Goal: Task Accomplishment & Management: Use online tool/utility

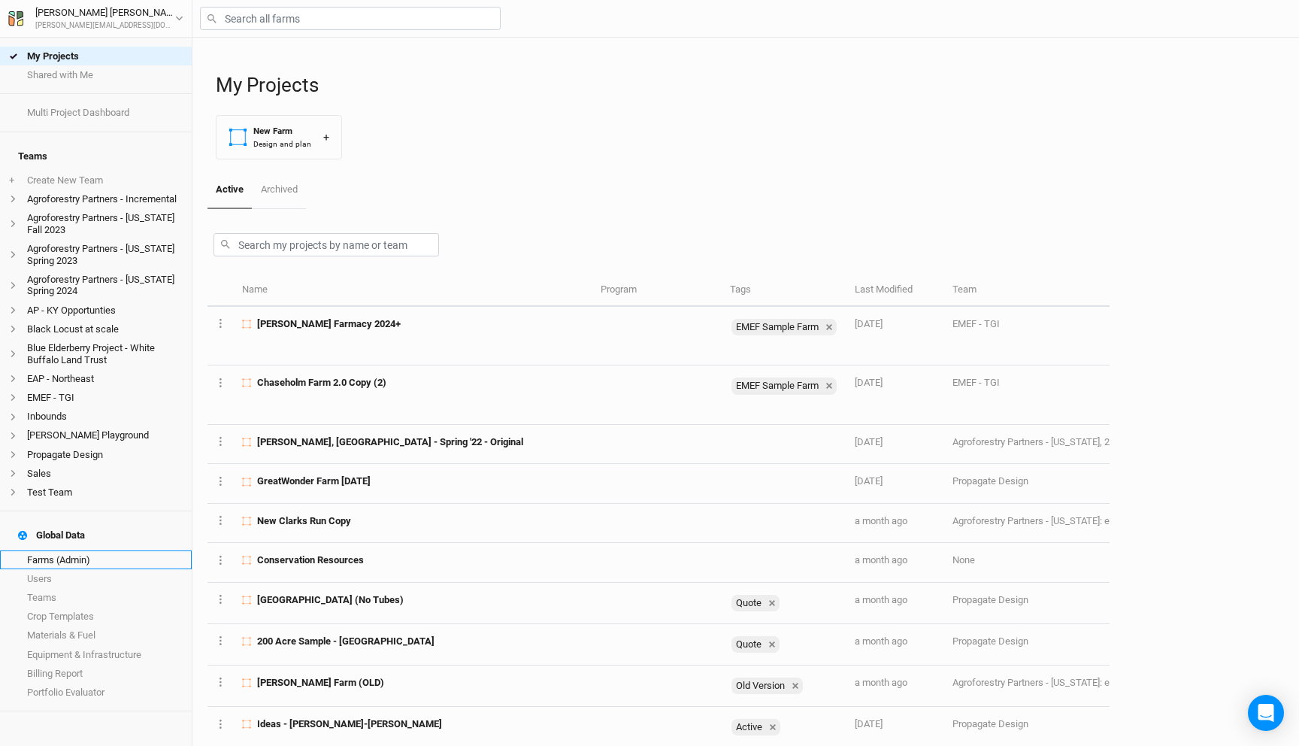
click at [50, 550] on link "Farms (Admin)" at bounding box center [96, 559] width 192 height 19
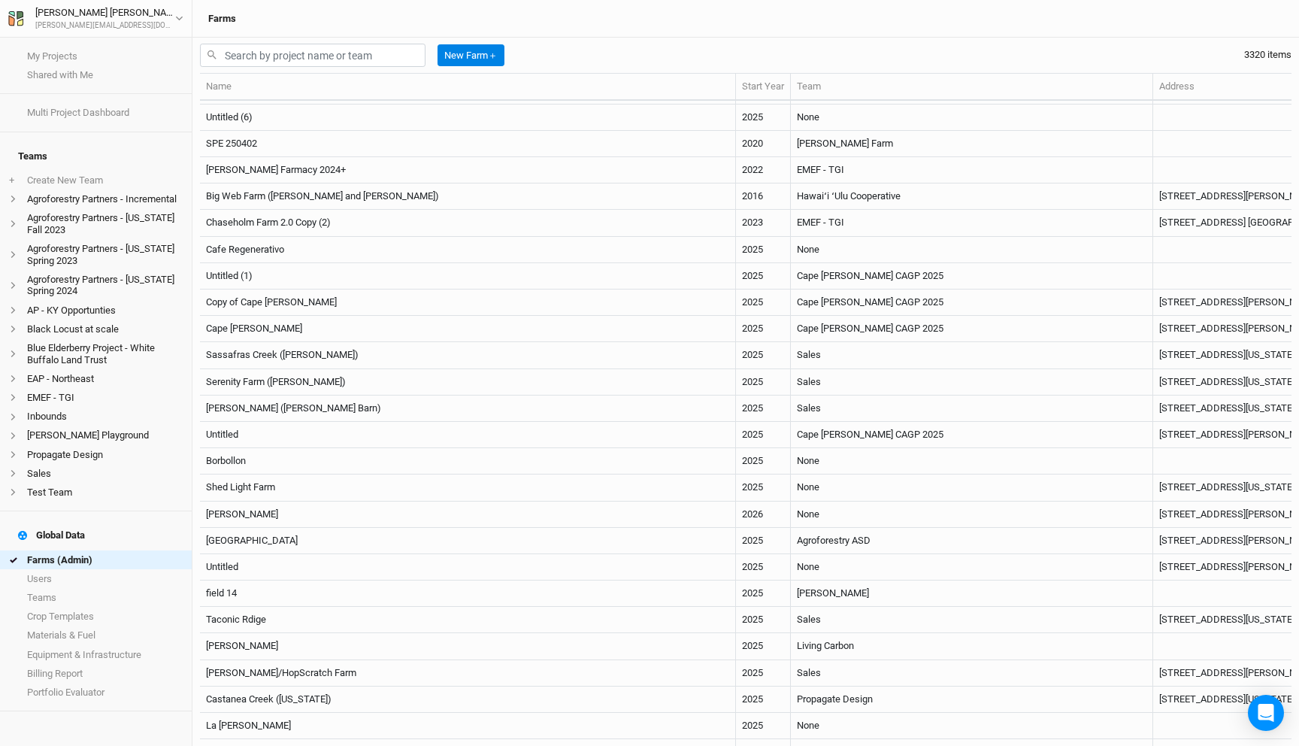
scroll to position [214, 0]
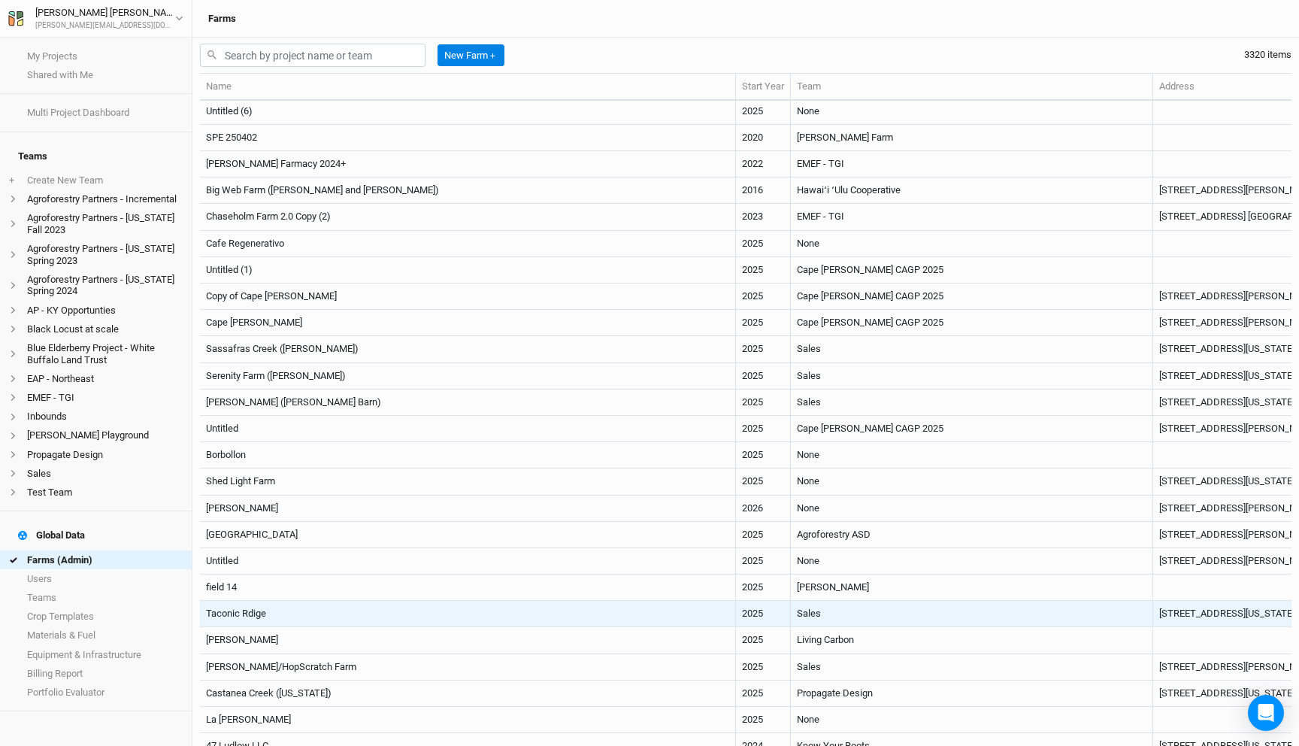
click at [418, 614] on td "Taconic Rdige" at bounding box center [468, 614] width 536 height 26
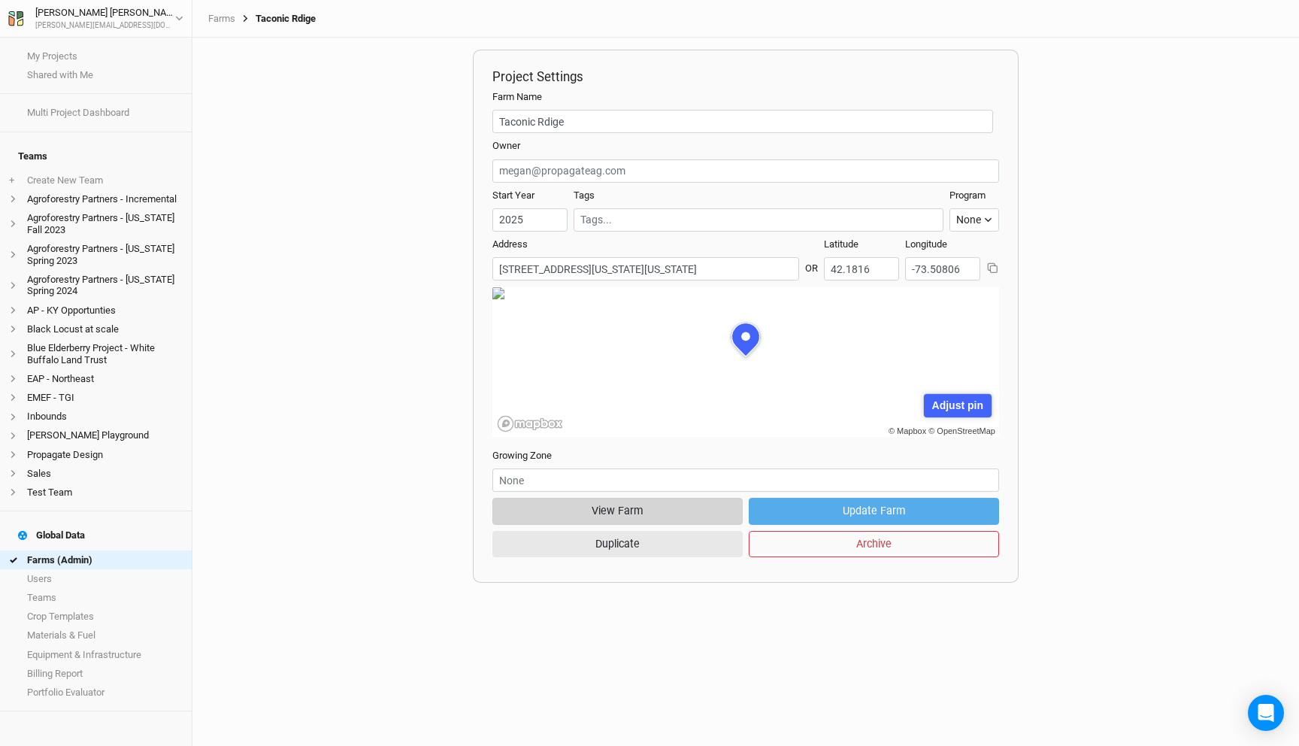
click at [683, 504] on button "View Farm" at bounding box center [618, 511] width 250 height 26
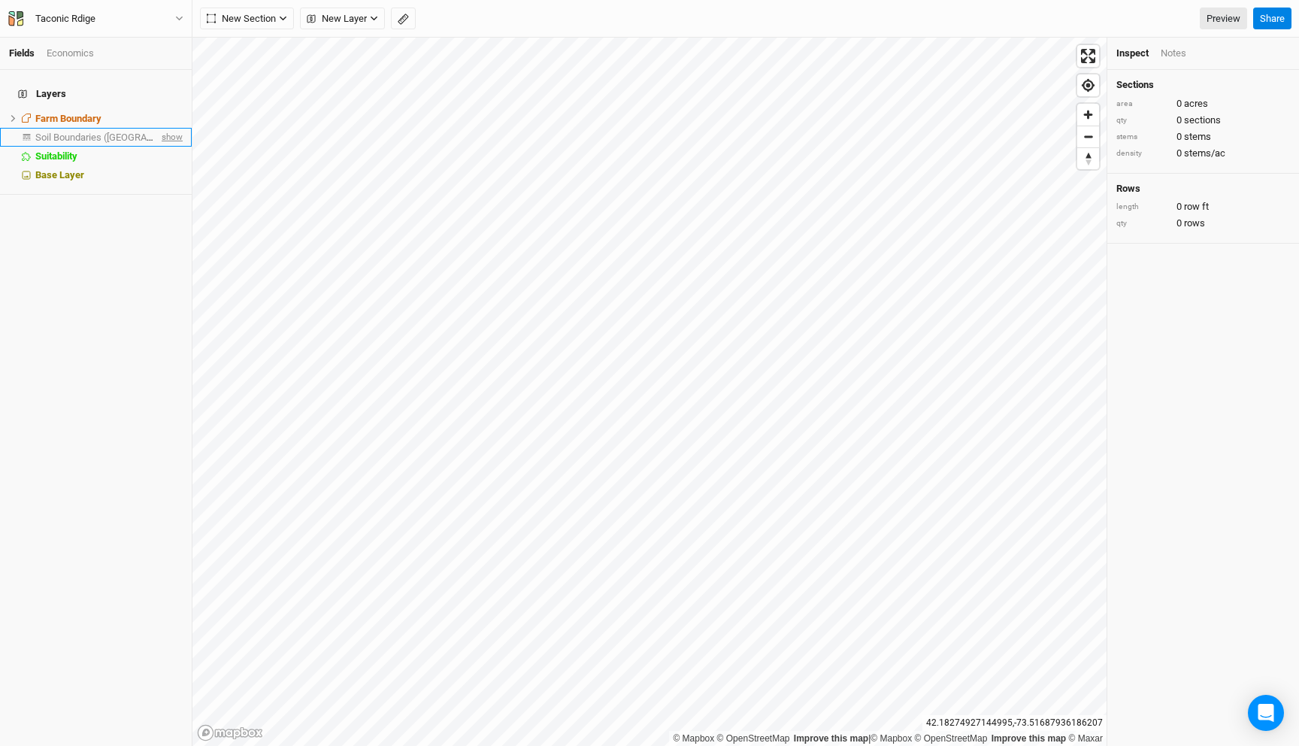
click at [174, 128] on span "show" at bounding box center [171, 137] width 24 height 19
click at [138, 132] on div "Soil Boundaries ([GEOGRAPHIC_DATA])" at bounding box center [99, 138] width 128 height 12
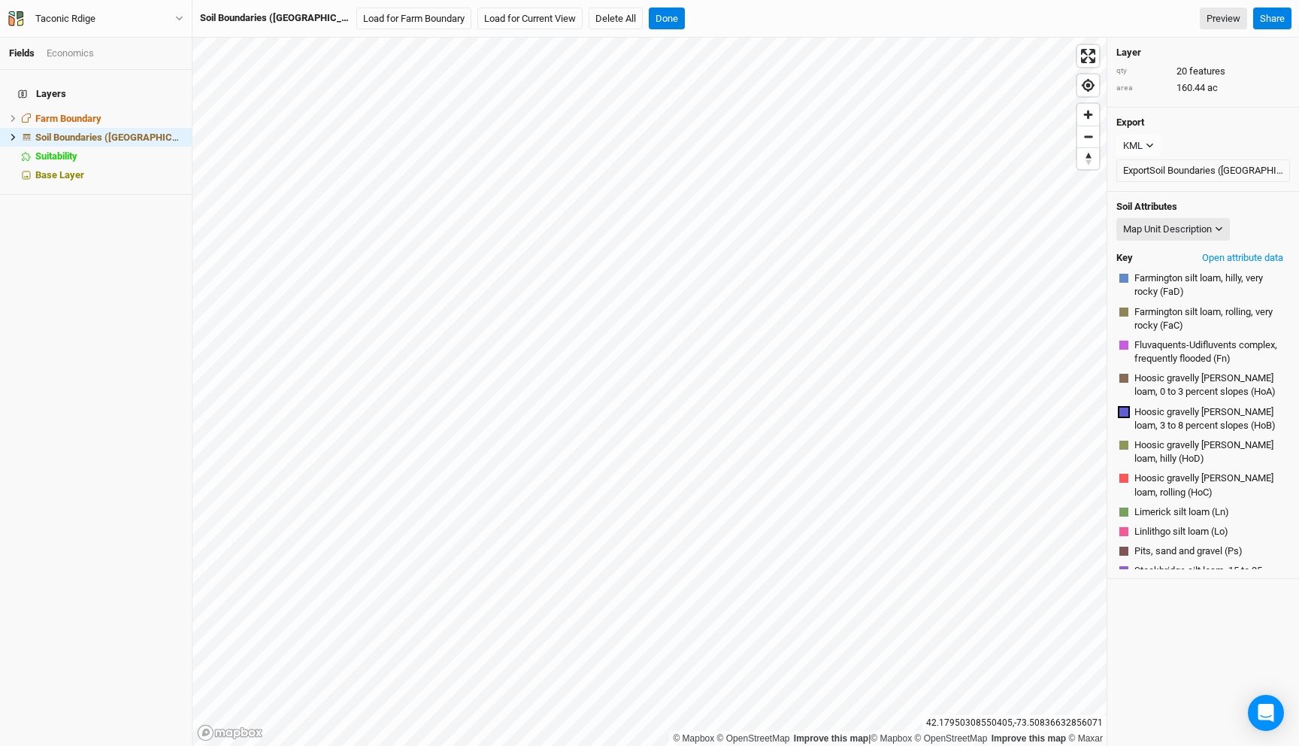
scroll to position [113, 0]
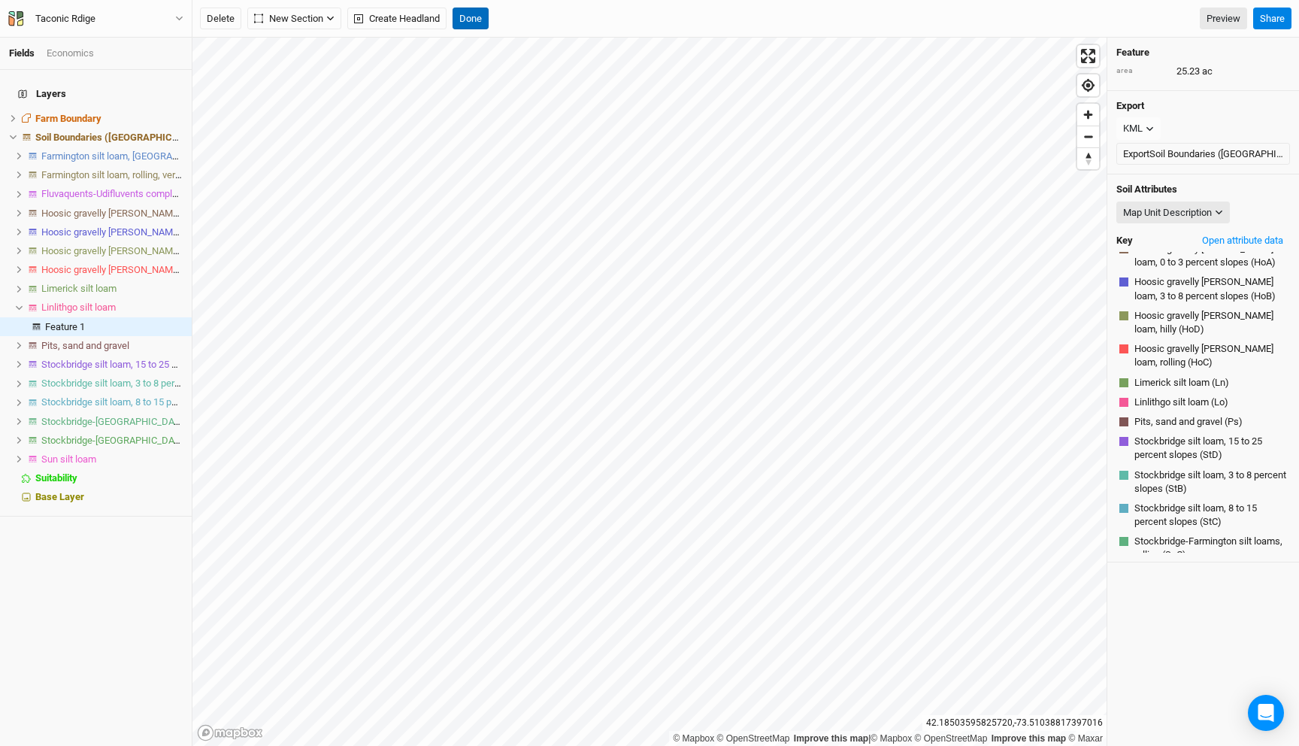
click at [472, 18] on button "Done" at bounding box center [471, 19] width 36 height 23
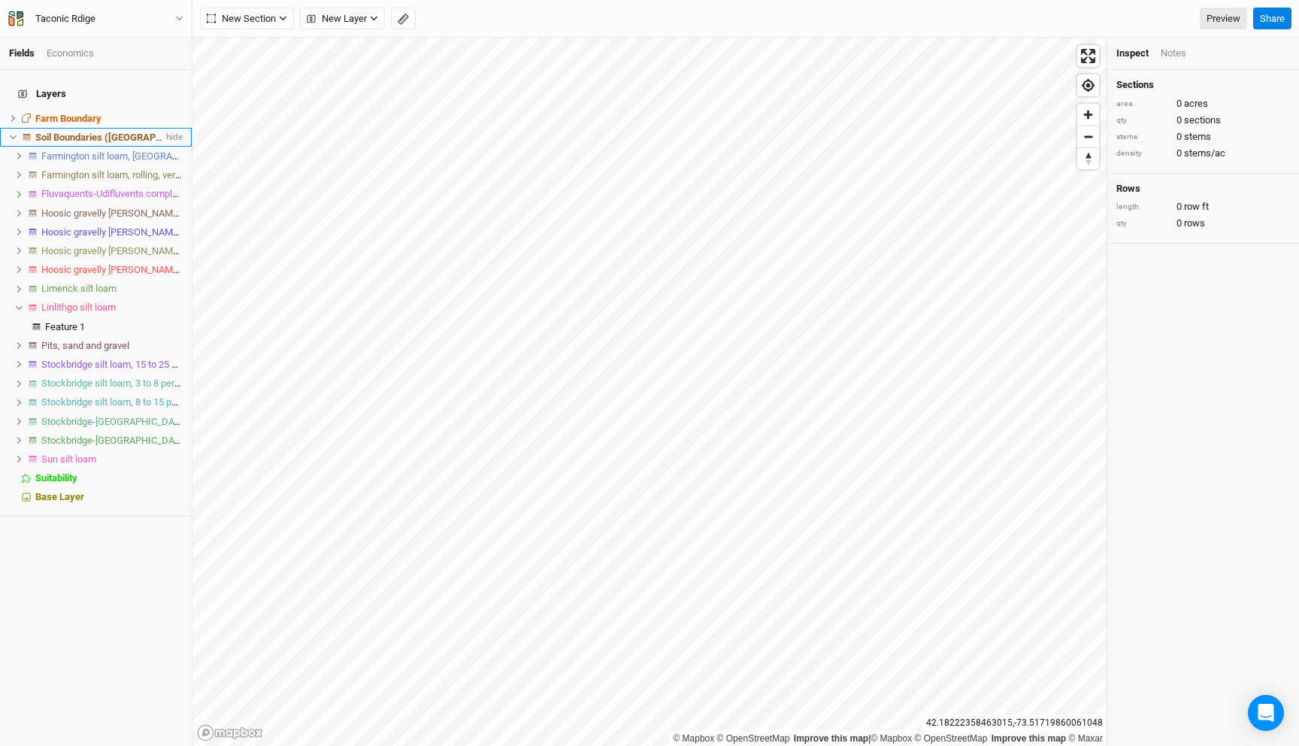
click at [59, 132] on span "Soil Boundaries ([GEOGRAPHIC_DATA])" at bounding box center [121, 137] width 172 height 11
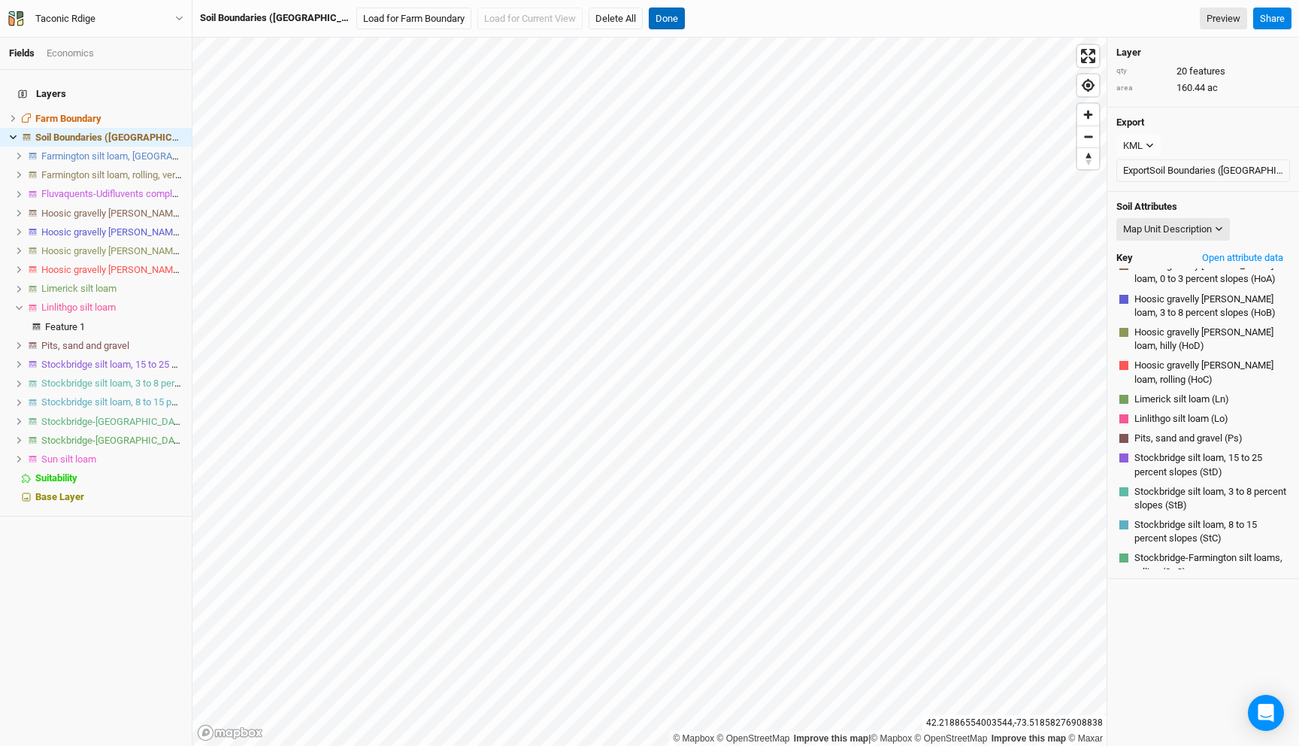
click at [649, 16] on button "Done" at bounding box center [667, 19] width 36 height 23
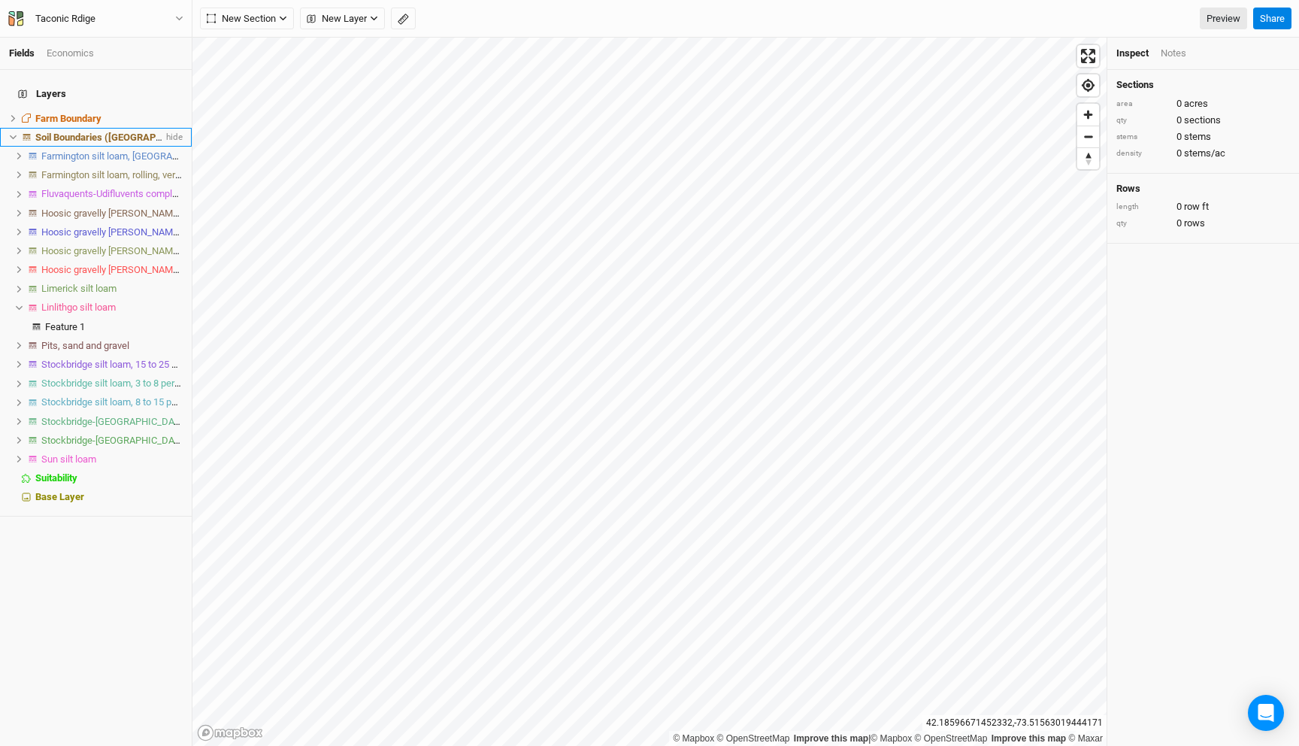
click at [13, 134] on li "Soil Boundaries ([GEOGRAPHIC_DATA]) hide" at bounding box center [96, 137] width 192 height 19
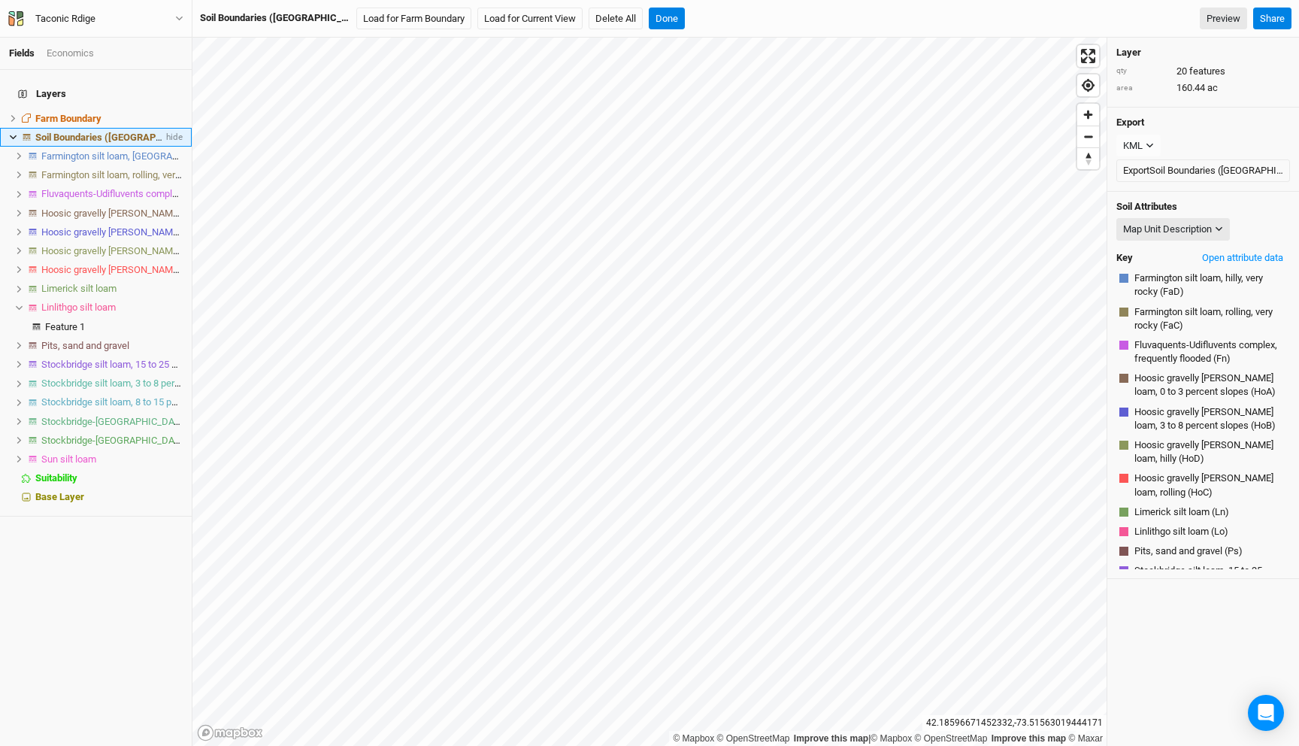
click at [10, 133] on icon at bounding box center [13, 137] width 8 height 8
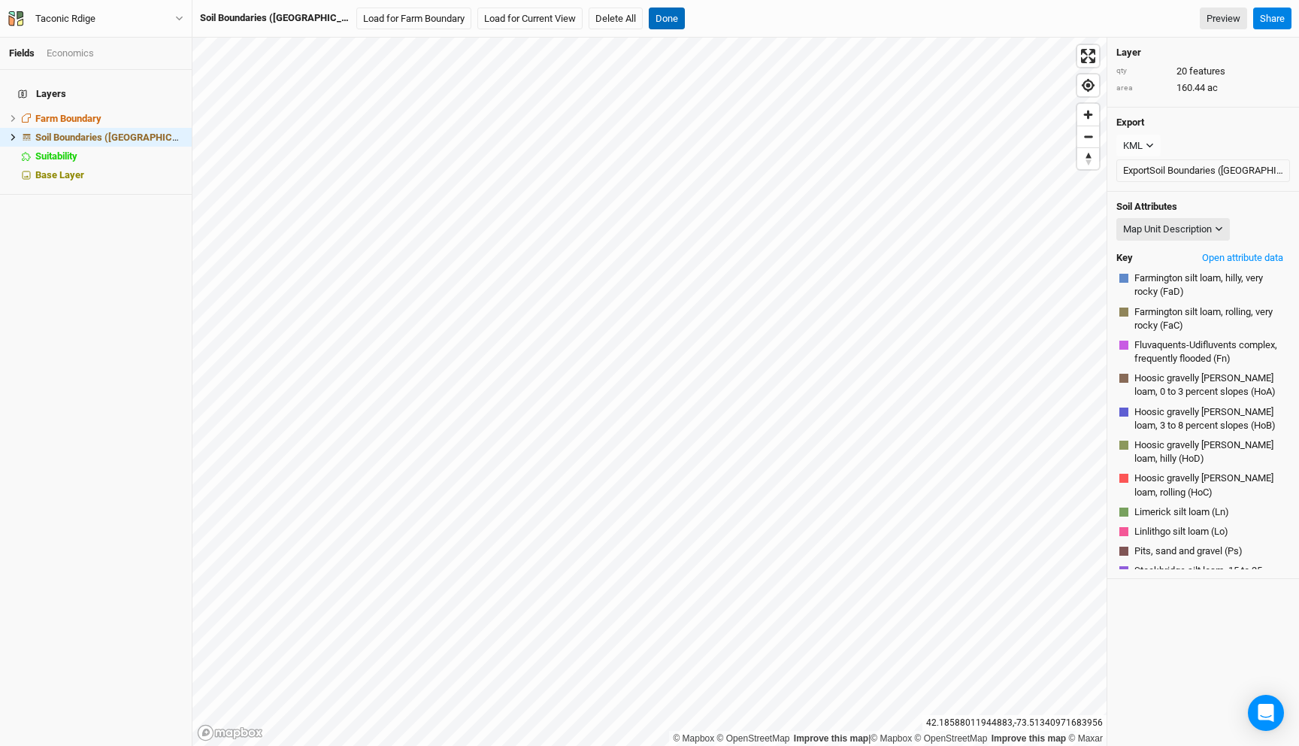
click at [649, 27] on button "Done" at bounding box center [667, 19] width 36 height 23
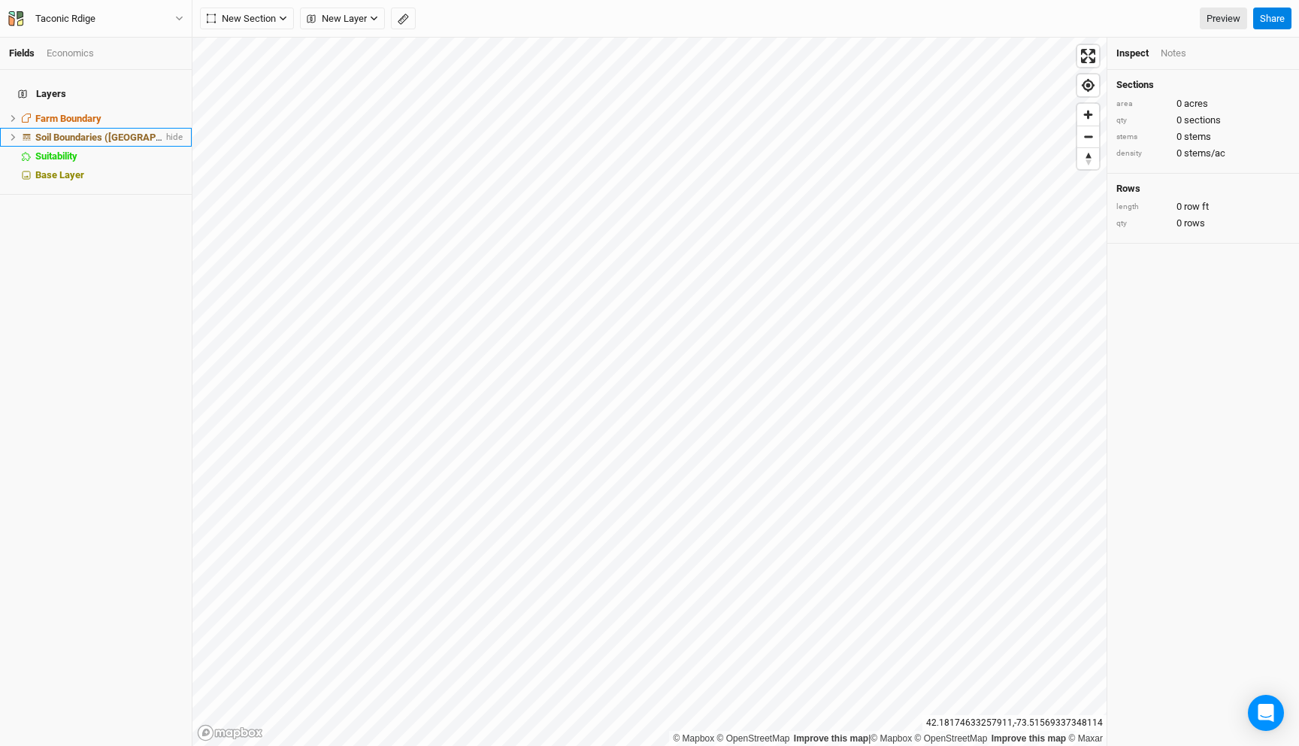
click at [70, 132] on span "Soil Boundaries ([GEOGRAPHIC_DATA])" at bounding box center [121, 137] width 172 height 11
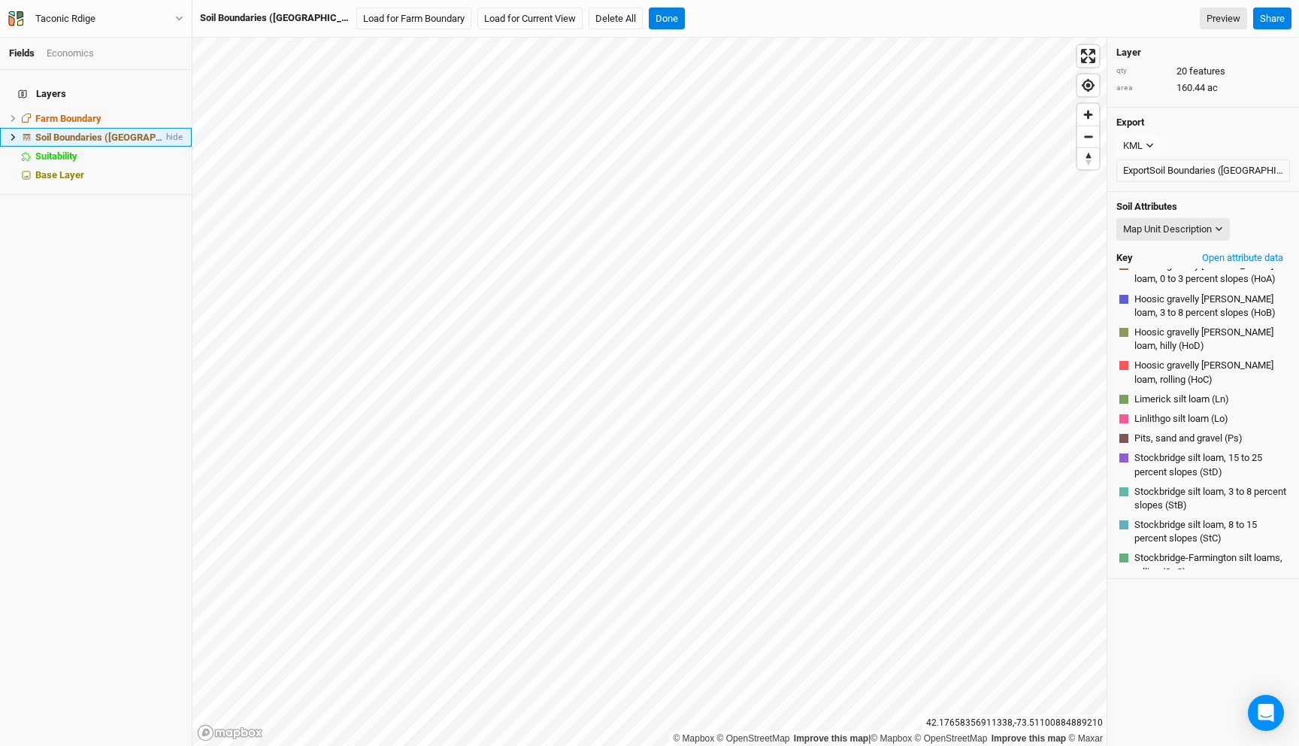
scroll to position [0, 0]
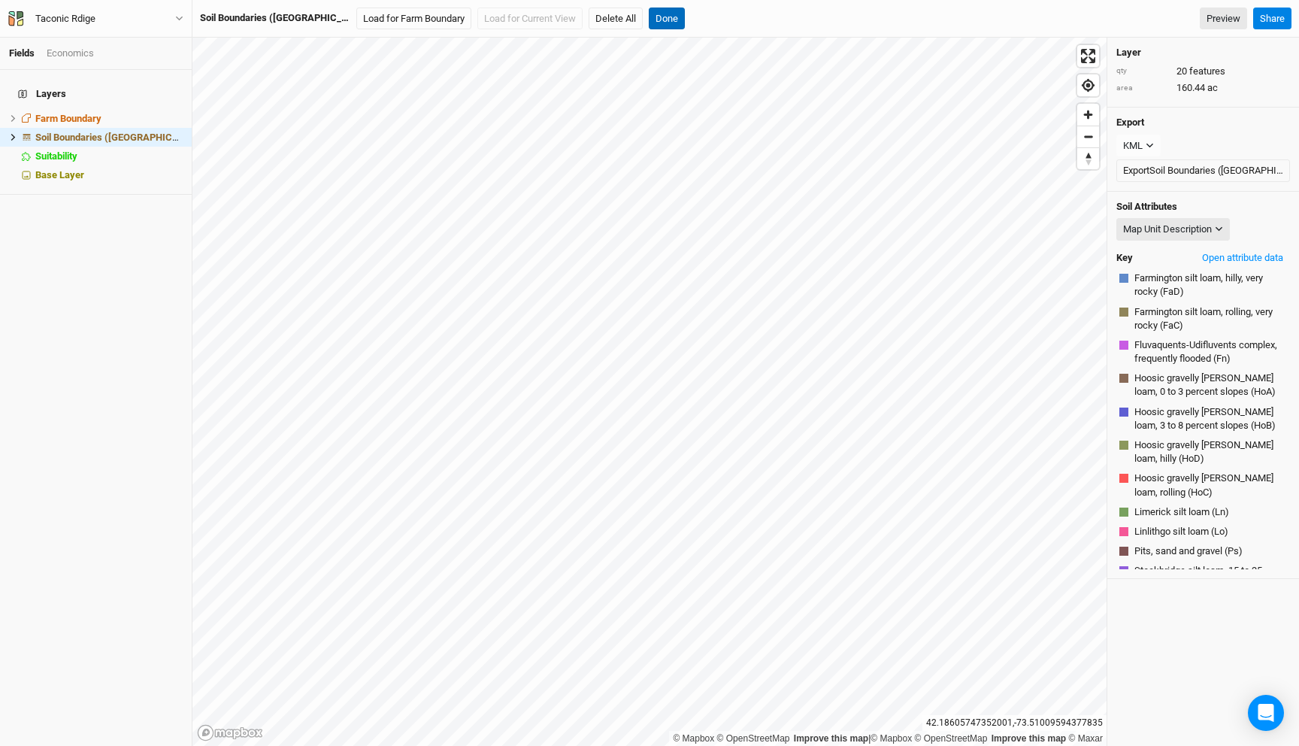
click at [649, 16] on button "Done" at bounding box center [667, 19] width 36 height 23
